Goal: Task Accomplishment & Management: Use online tool/utility

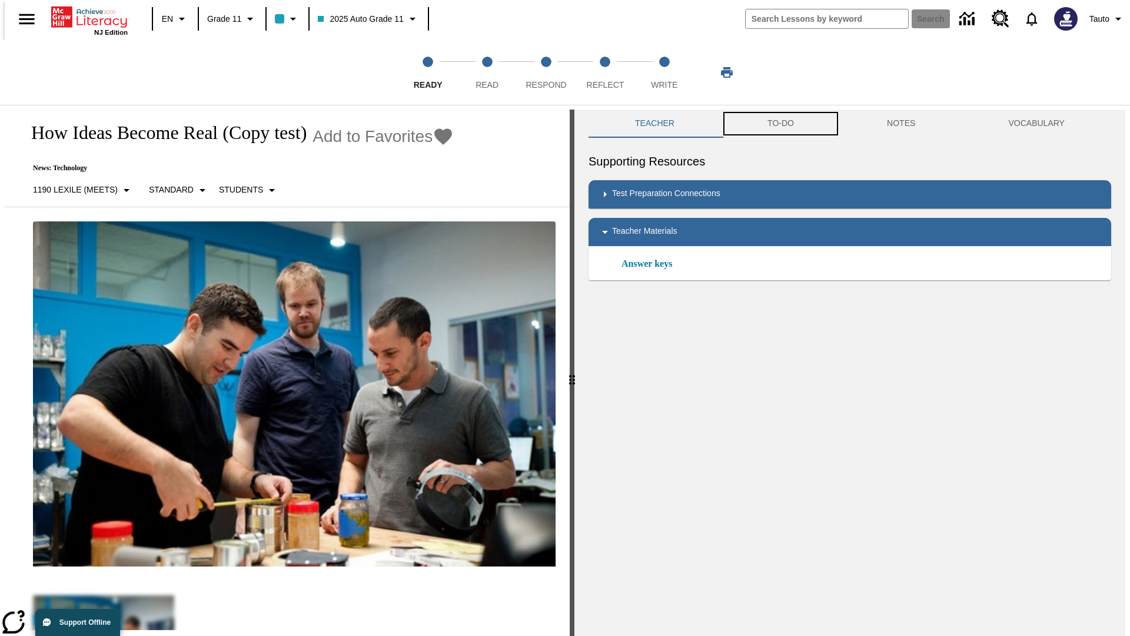
click at [780, 124] on button "TO-DO" at bounding box center [781, 124] width 120 height 28
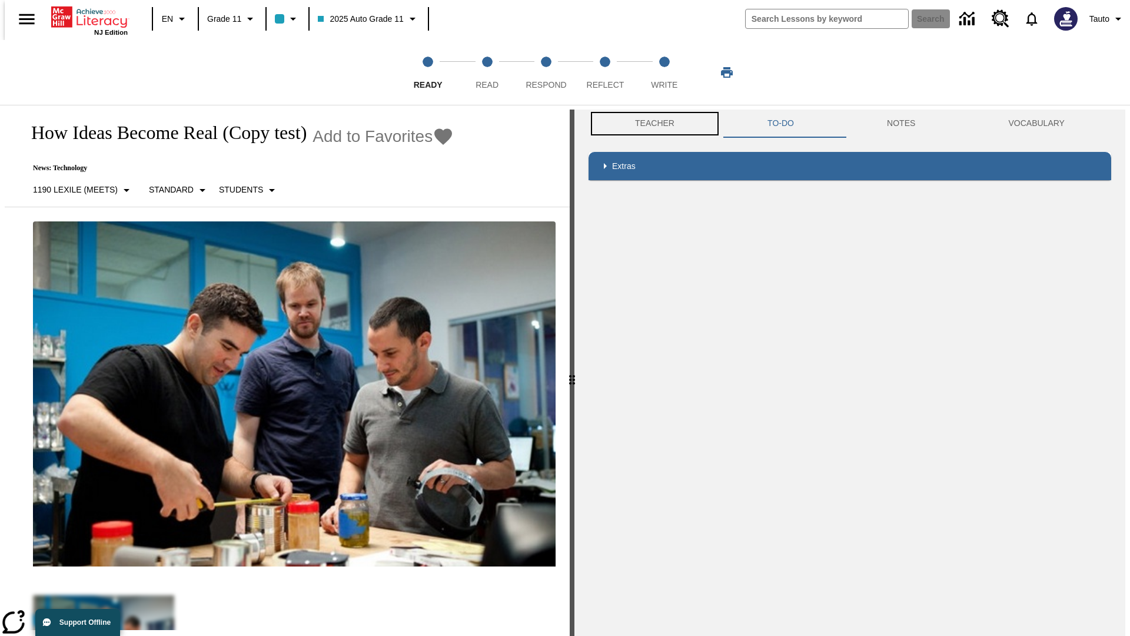
click at [651, 124] on button "Teacher" at bounding box center [655, 124] width 132 height 28
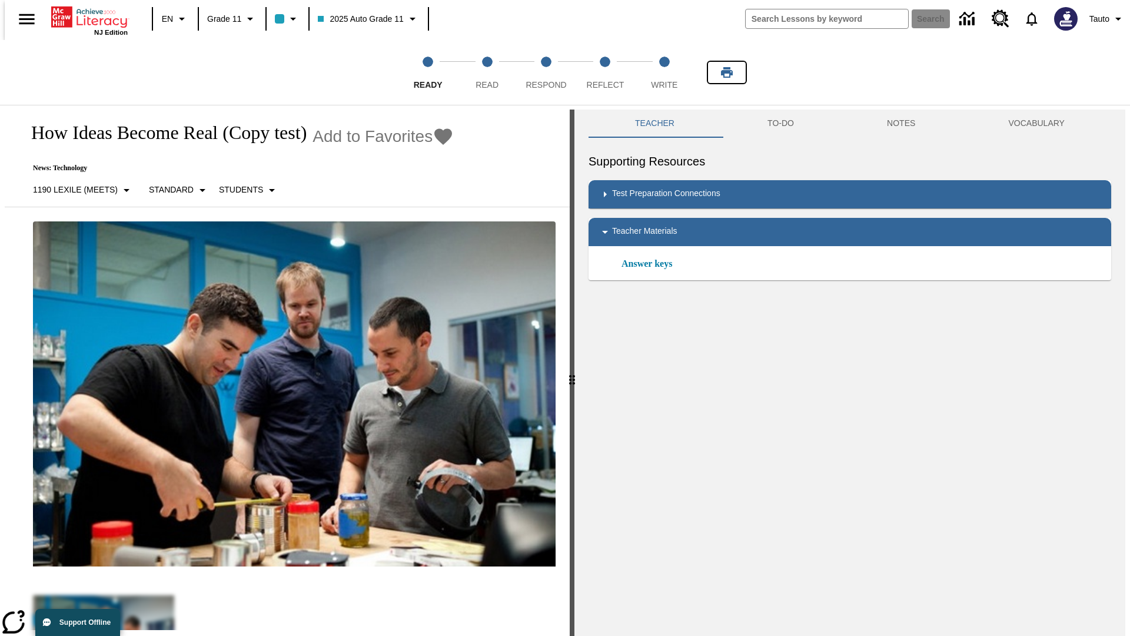
click at [727, 72] on icon "Print" at bounding box center [727, 72] width 12 height 11
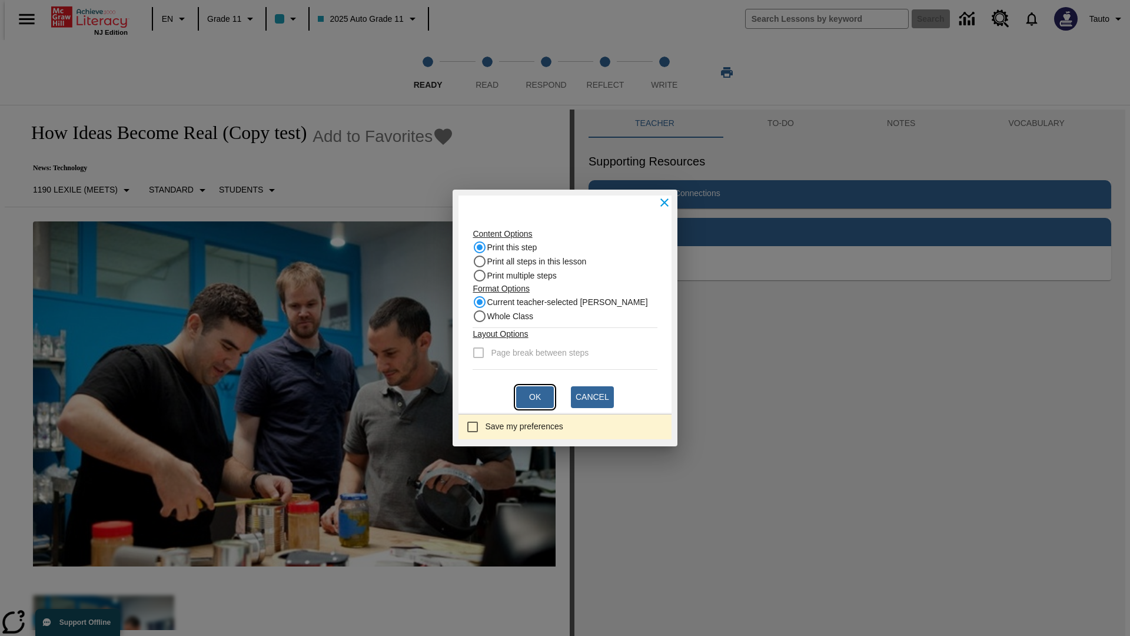
click at [535, 397] on button "Ok" at bounding box center [535, 397] width 38 height 22
